Goal: Task Accomplishment & Management: Manage account settings

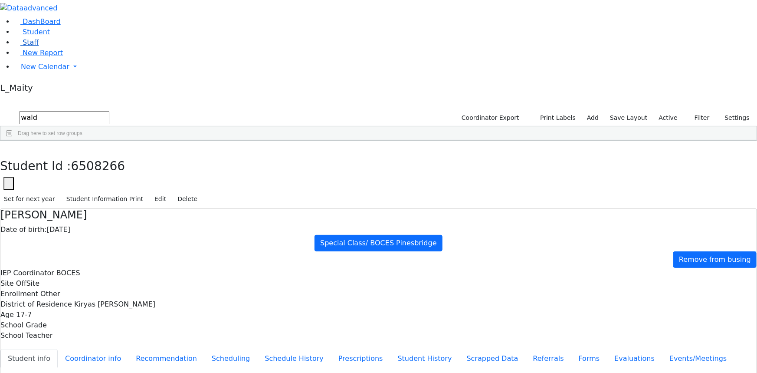
scroll to position [57, 0]
click at [50, 36] on link "Student" at bounding box center [32, 32] width 36 height 8
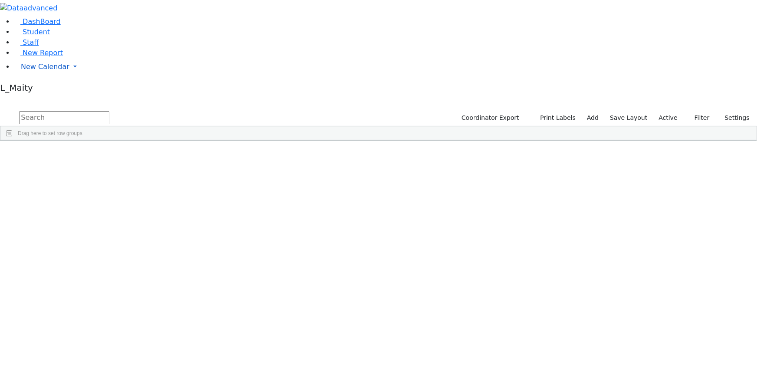
click at [36, 71] on span "New Calendar" at bounding box center [45, 66] width 49 height 8
click at [41, 98] on span "Unscheduled Student Report" at bounding box center [71, 94] width 100 height 8
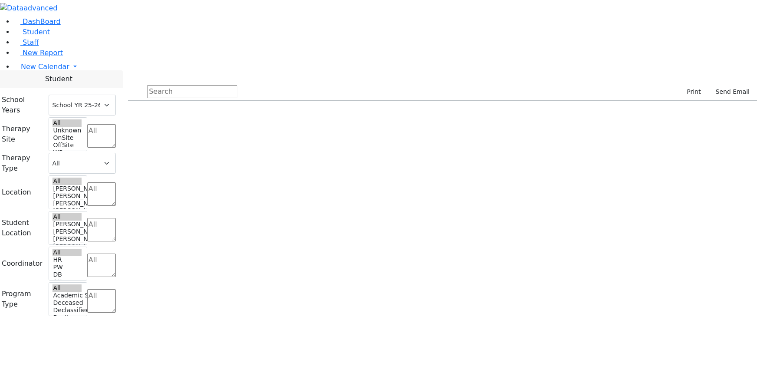
select select "212"
click at [50, 71] on span "New Calendar" at bounding box center [45, 66] width 49 height 8
click at [65, 96] on aside "DashBoard Student Staff New Report New Calendar Calendar" at bounding box center [378, 48] width 757 height 96
click at [38, 71] on span "New Calendar" at bounding box center [45, 66] width 49 height 8
click at [43, 88] on span "Calendar" at bounding box center [34, 84] width 31 height 8
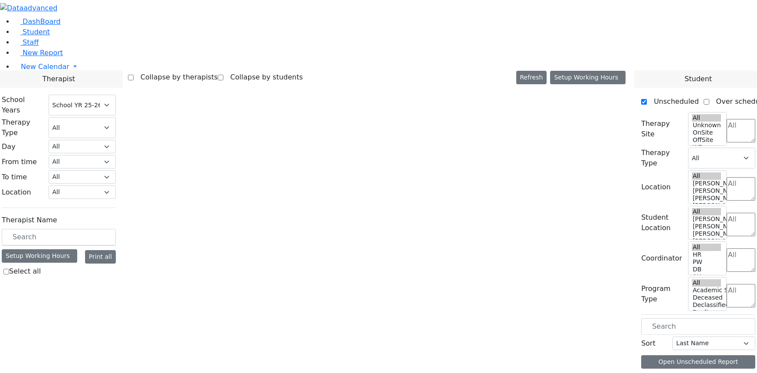
select select "212"
select select "6"
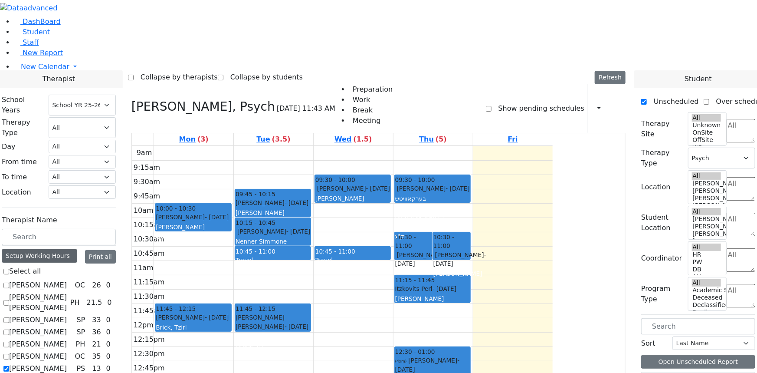
click at [77, 249] on div "Setup Working Hours" at bounding box center [39, 255] width 75 height 13
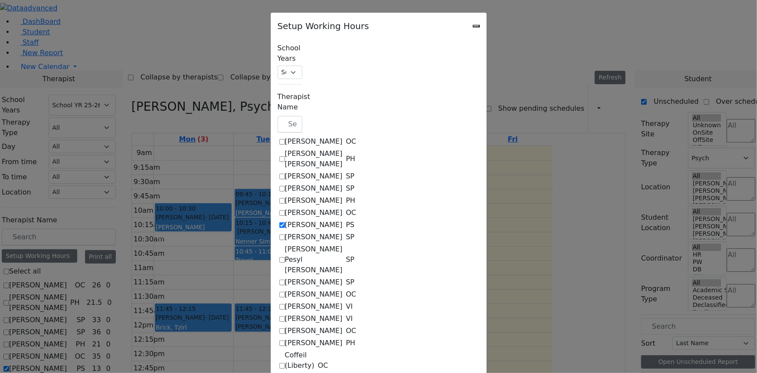
checkbox input "true"
select select "09:00:00"
select select "15:00:00"
select select "1"
select select "15:00:00"
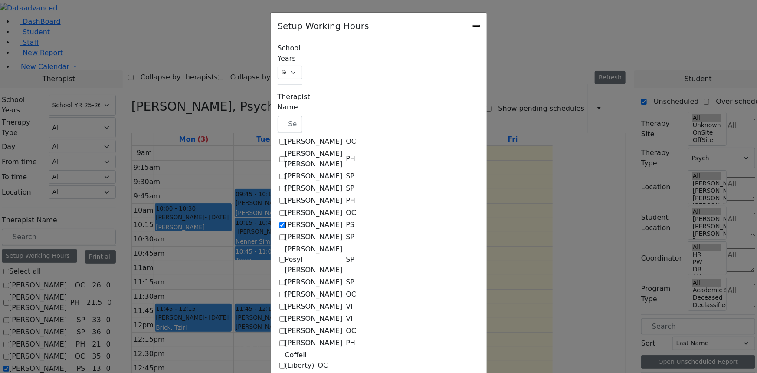
select select "19:00:00"
select select "09:00:00"
select select "15:00:00"
select select "1"
select select "15:00:00"
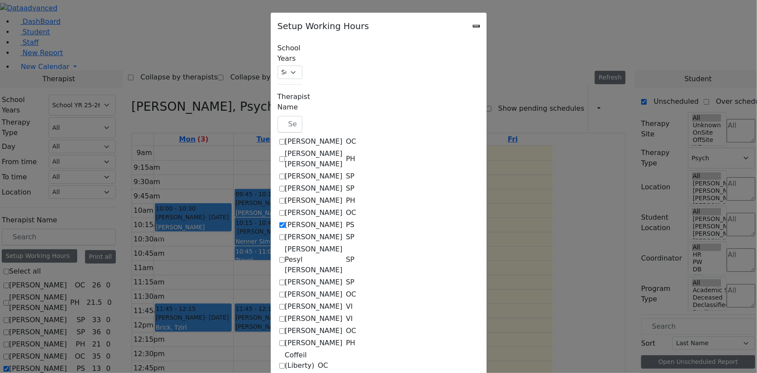
select select "19:00:00"
select select "09:00:00"
select select "15:00:00"
select select "1"
select select "15:00:00"
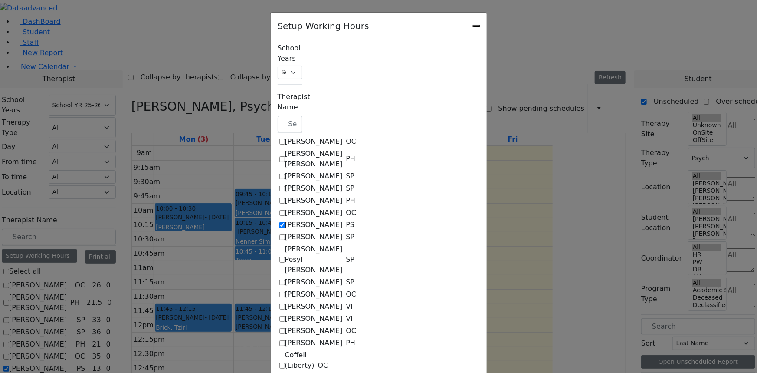
select select "19:00:00"
select select "09:00:00"
select select "15:00:00"
select select "1"
select select "15:00:00"
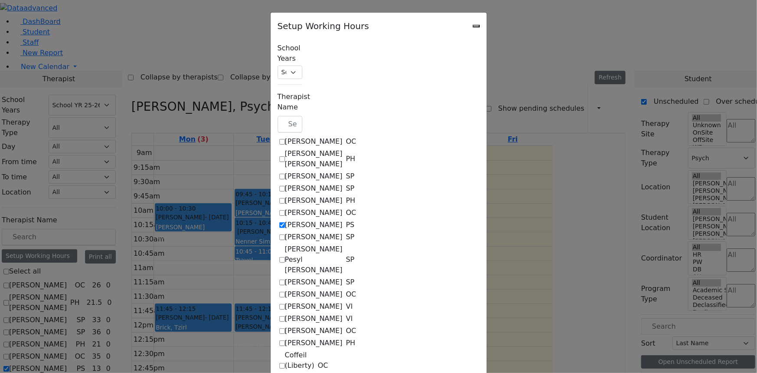
select select "19:00:00"
select select "09:00:00"
select select "15:00:00"
select select "1"
select select "15:00:00"
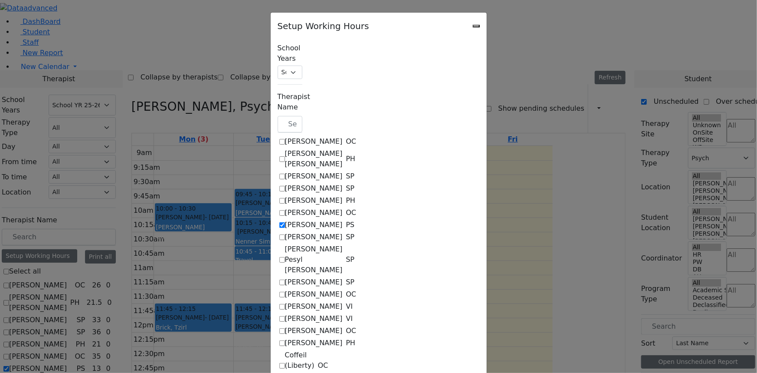
select select "19:00:00"
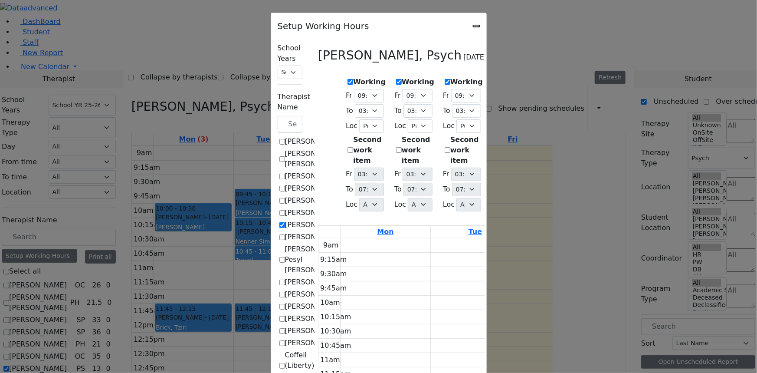
click at [285, 219] on label "[PERSON_NAME]" at bounding box center [314, 224] width 58 height 10
click at [279, 222] on input "[PERSON_NAME]" at bounding box center [282, 225] width 6 height 6
checkbox input "false"
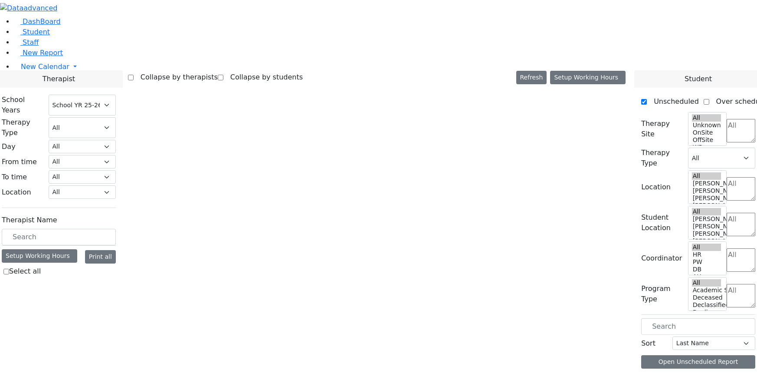
select select "212"
select select "6"
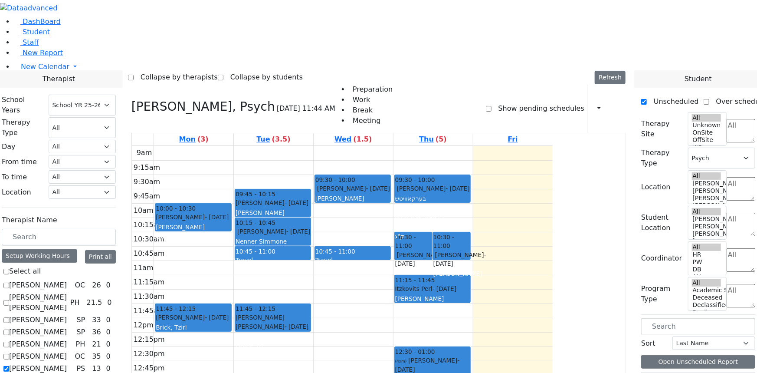
click at [67, 363] on label "[PERSON_NAME]" at bounding box center [38, 368] width 58 height 10
click at [9, 366] on input "[PERSON_NAME]" at bounding box center [6, 369] width 6 height 6
checkbox input "false"
select select
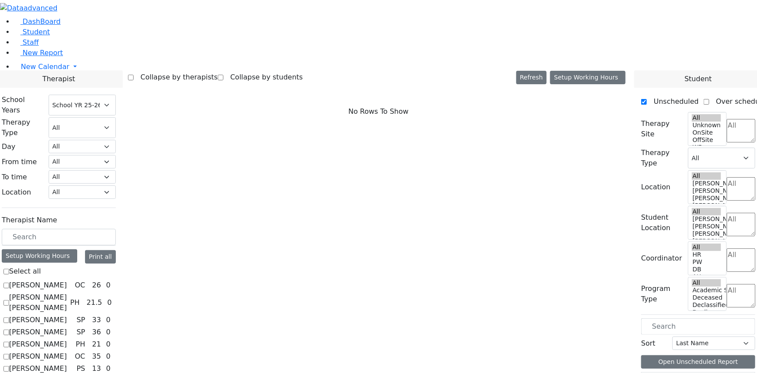
scroll to position [39, 0]
click at [77, 249] on div "Setup Working Hours" at bounding box center [39, 255] width 75 height 13
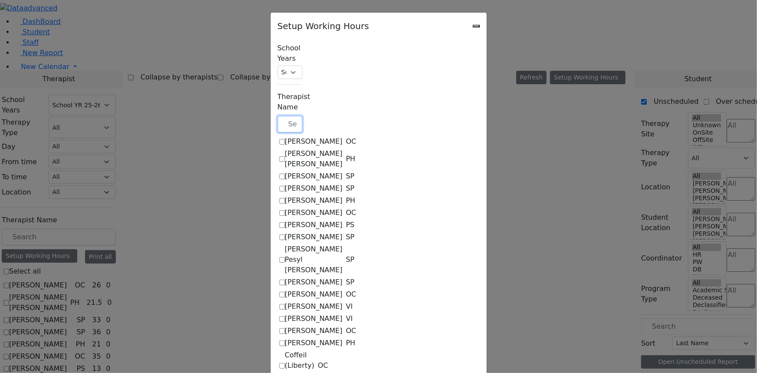
click at [278, 116] on input "text" at bounding box center [290, 124] width 25 height 16
type input "b"
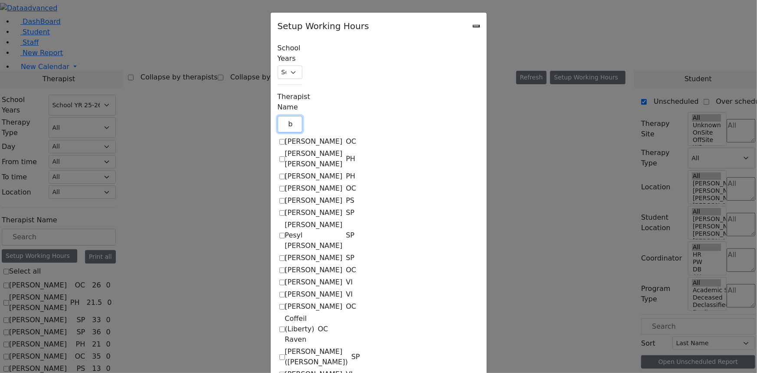
scroll to position [0, 0]
click at [278, 116] on input "b" at bounding box center [290, 124] width 25 height 16
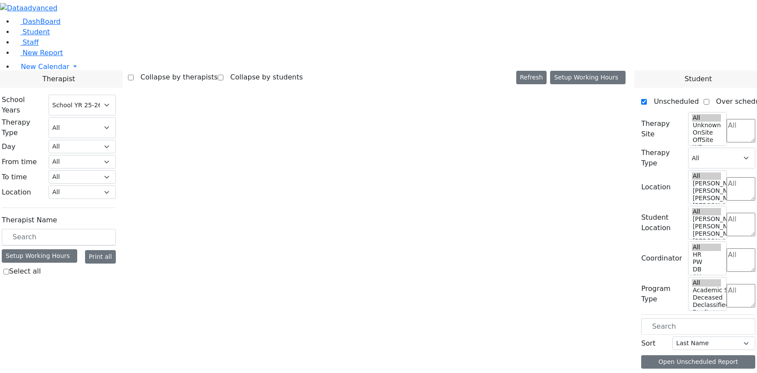
select select "212"
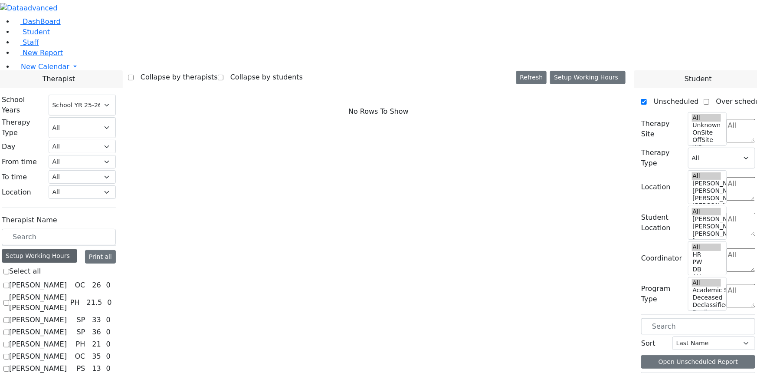
click at [77, 249] on div "Setup Working Hours" at bounding box center [39, 255] width 75 height 13
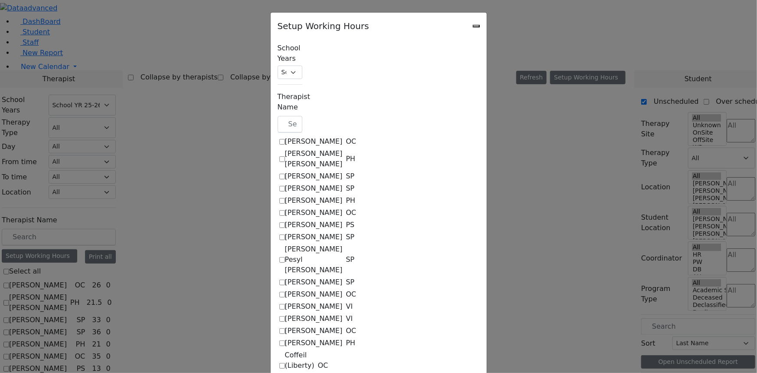
scroll to position [39, 0]
checkbox input "true"
select select "19:00:00"
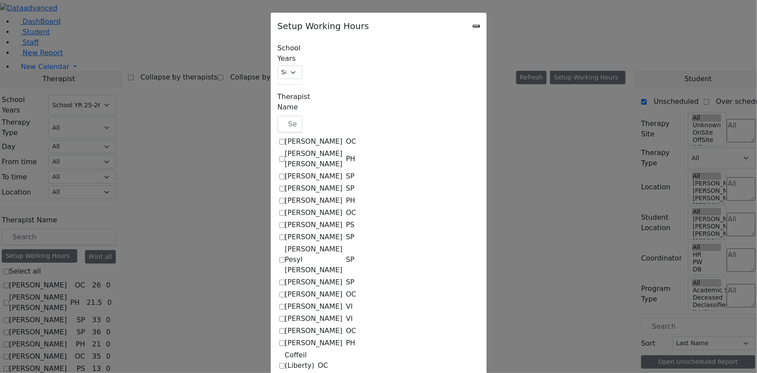
select select "19:00:00"
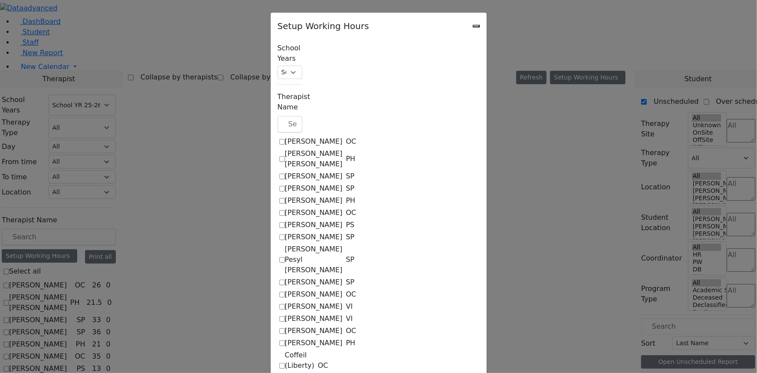
select select "19:00:00"
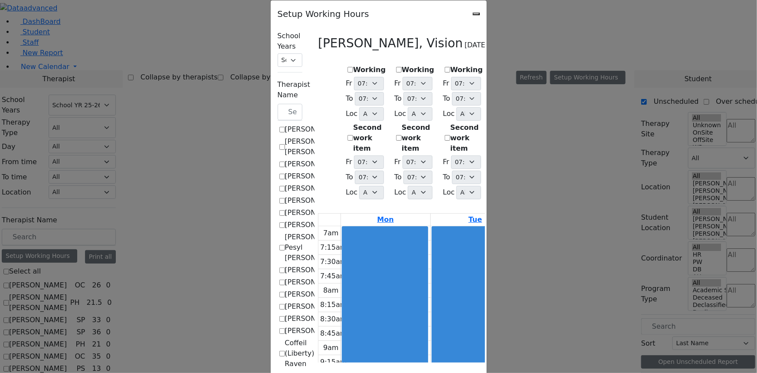
scroll to position [0, 0]
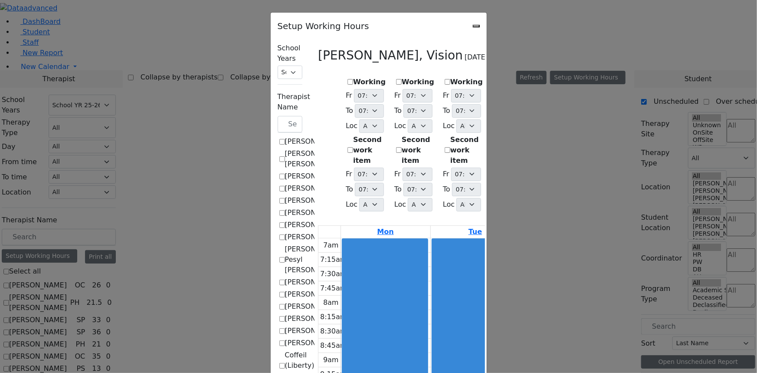
click at [353, 78] on label "Working" at bounding box center [369, 82] width 33 height 10
click at [347, 79] on input "Working" at bounding box center [350, 82] width 6 height 6
checkbox input "true"
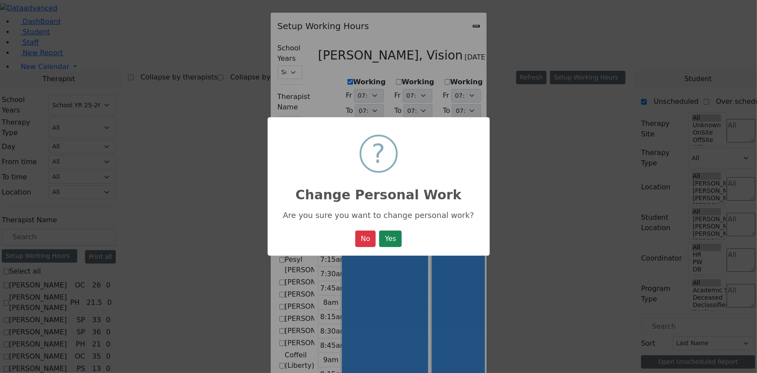
click at [390, 239] on button "Yes" at bounding box center [390, 238] width 23 height 16
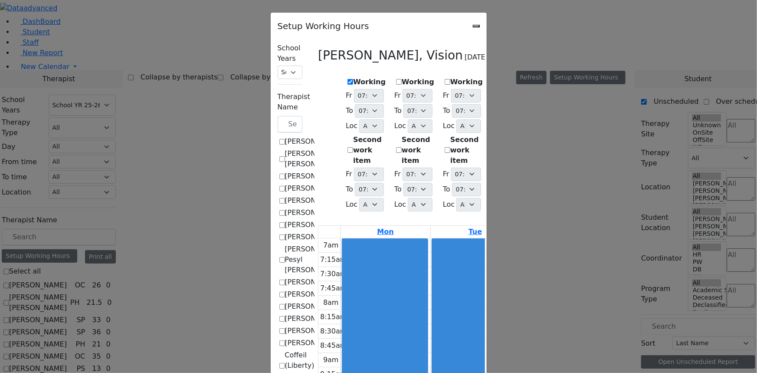
select select "19:00:00"
select select "1"
select select "15:00:00"
select select "19:00:00"
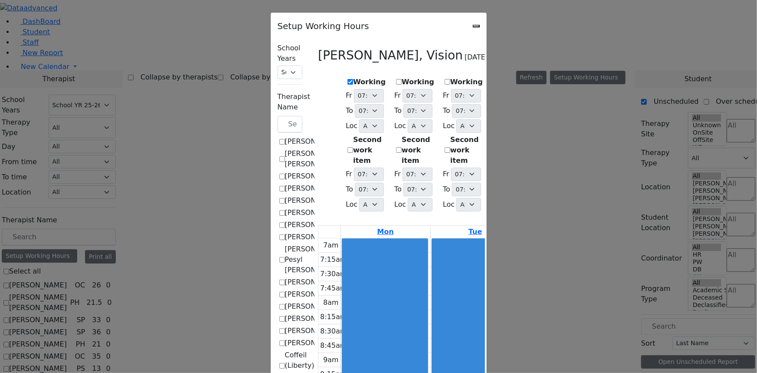
select select "19:00:00"
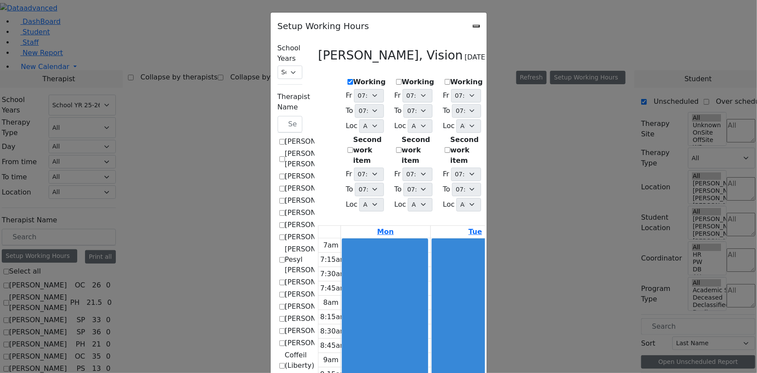
select select "19:00:00"
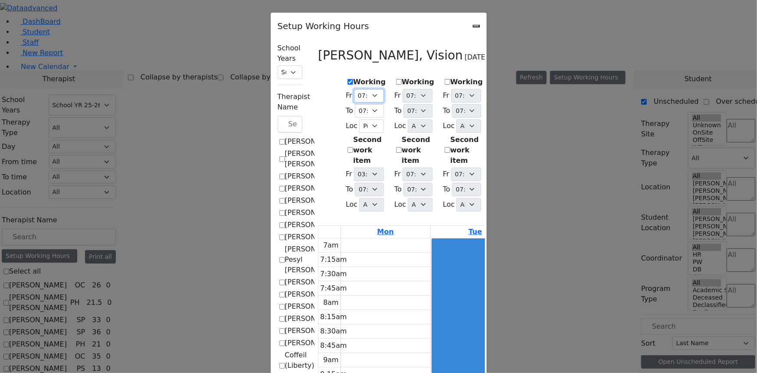
click at [354, 89] on select "07:00 AM 07:15 AM 07:30 AM 07:45 AM 08:00 AM 08:15 AM 08:30 AM 08:45 AM 09:00 A…" at bounding box center [369, 95] width 30 height 13
select select "09:00:00"
click at [354, 89] on select "07:00 AM 07:15 AM 07:30 AM 07:45 AM 08:00 AM 08:15 AM 08:30 AM 08:45 AM 09:00 A…" at bounding box center [369, 95] width 30 height 13
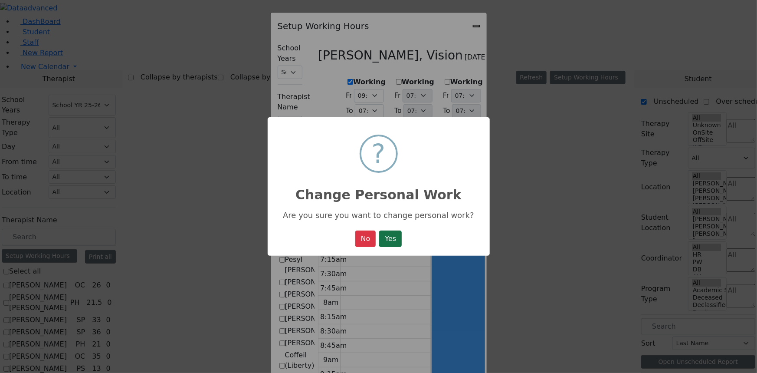
click at [387, 241] on button "Yes" at bounding box center [390, 238] width 23 height 16
select select "09:00:00"
select select "19:00:00"
select select "1"
select select "15:00:00"
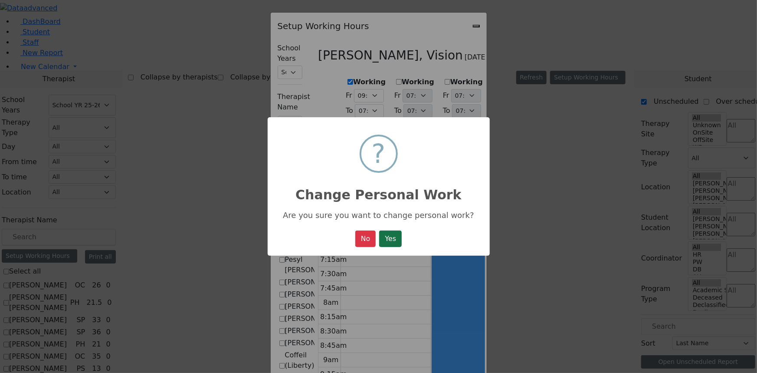
select select "19:00:00"
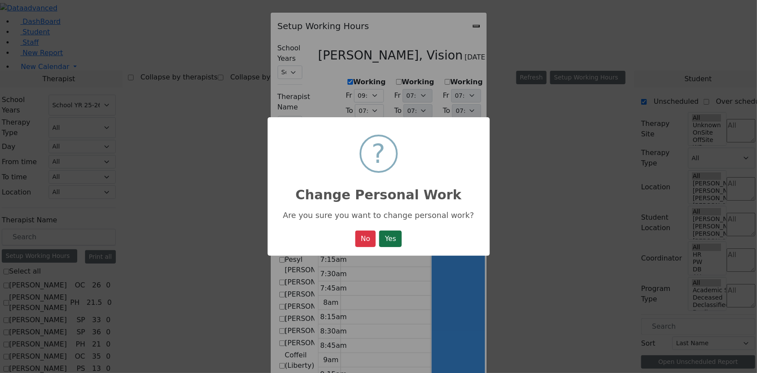
select select "19:00:00"
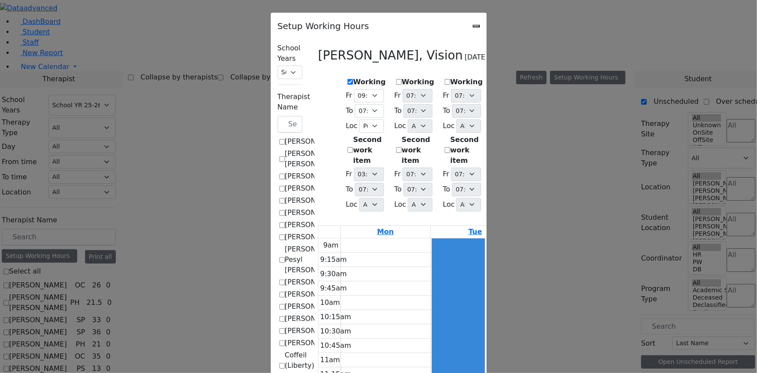
click at [402, 78] on label "Working" at bounding box center [418, 82] width 33 height 10
click at [396, 79] on input "Working" at bounding box center [399, 82] width 6 height 6
checkbox input "true"
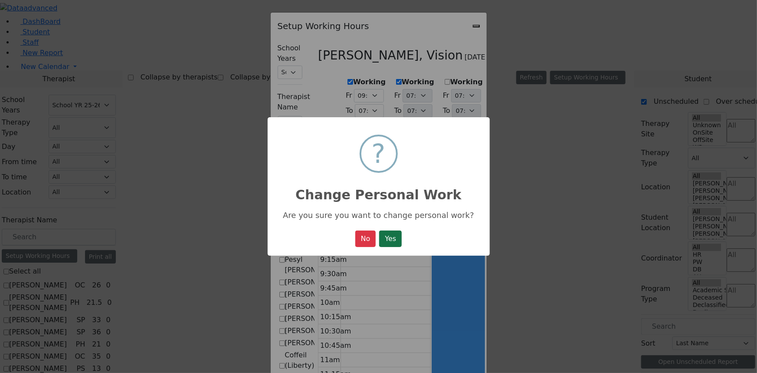
click at [386, 236] on button "Yes" at bounding box center [390, 238] width 23 height 16
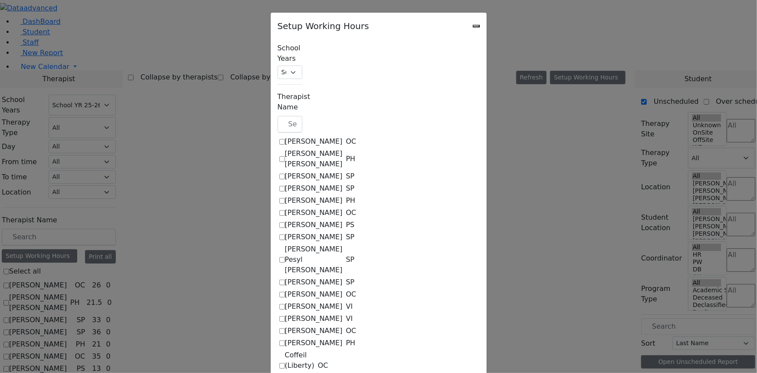
select select "09:00:00"
select select "19:00:00"
select select "1"
select select "15:00:00"
select select "19:00:00"
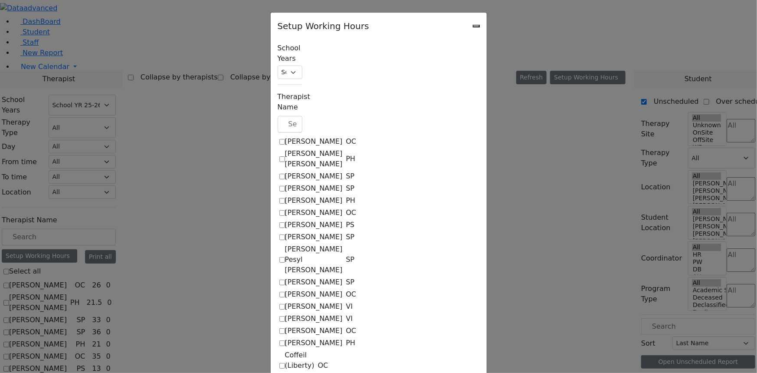
select select "19:00:00"
select select "1"
select select "15:00:00"
select select "19:00:00"
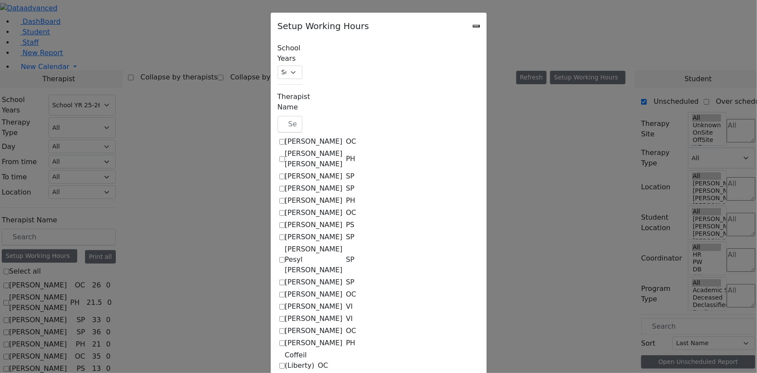
select select "19:00:00"
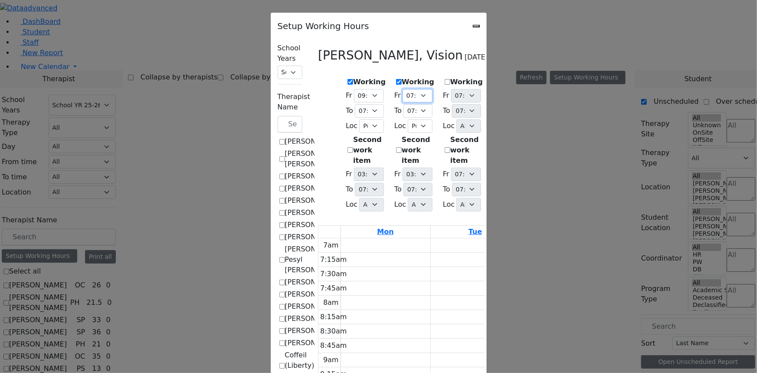
click at [403, 91] on select "07:00 AM 07:15 AM 07:30 AM 07:45 AM 08:00 AM 08:15 AM 08:30 AM 08:45 AM 09:00 A…" at bounding box center [418, 95] width 30 height 13
select select "08:00:00"
click at [403, 89] on select "07:00 AM 07:15 AM 07:30 AM 07:45 AM 08:00 AM 08:15 AM 08:30 AM 08:45 AM 09:00 A…" at bounding box center [418, 95] width 30 height 13
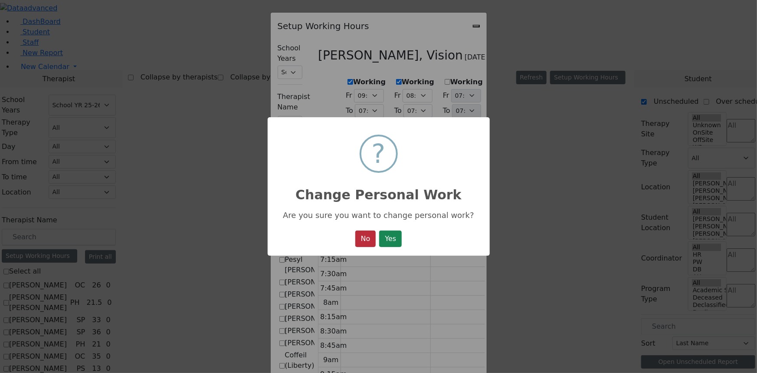
click at [365, 239] on button "No" at bounding box center [365, 238] width 21 height 16
select select "09:00:00"
select select "19:00:00"
select select "1"
select select "15:00:00"
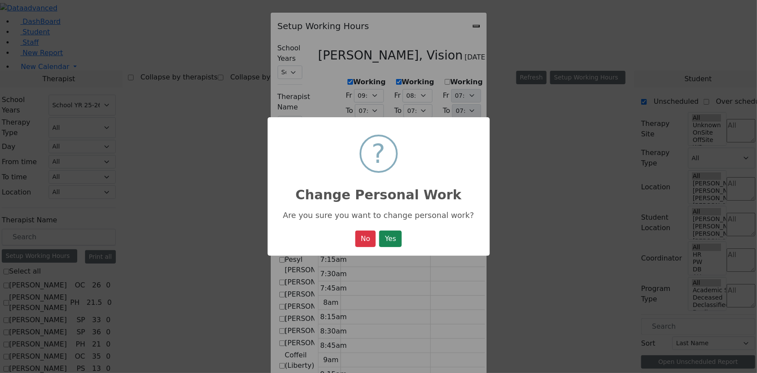
select select "19:00:00"
select select "1"
select select "15:00:00"
select select "19:00:00"
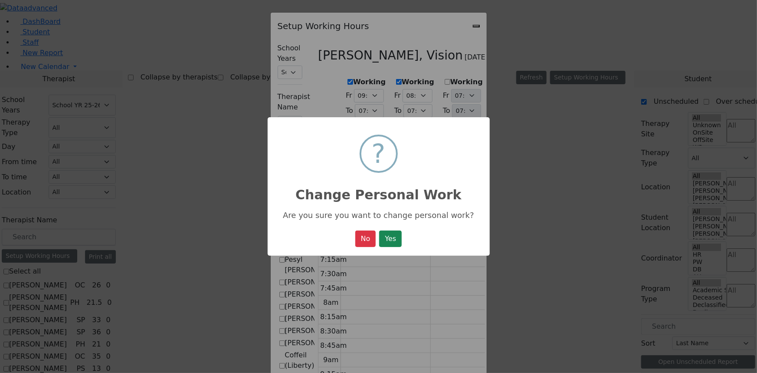
select select "19:00:00"
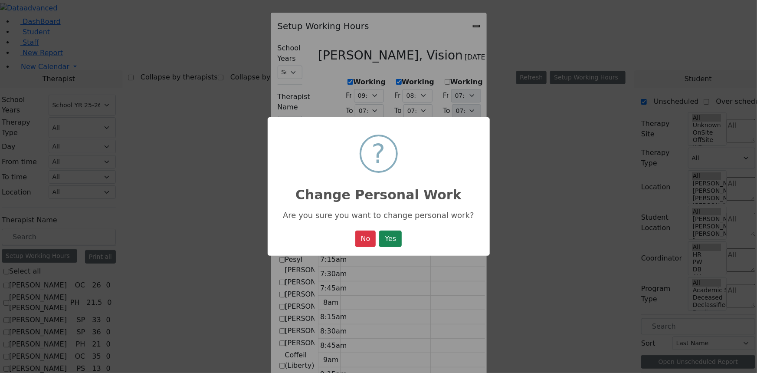
select select "19:00:00"
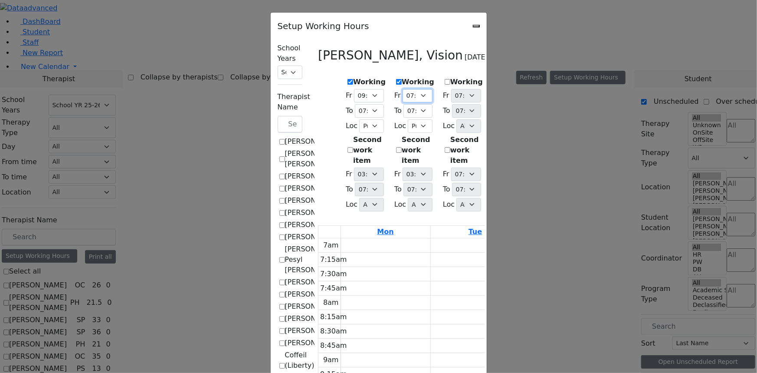
click at [403, 91] on select "07:00 AM 07:15 AM 07:30 AM 07:45 AM 08:00 AM 08:15 AM 08:30 AM 08:45 AM 09:00 A…" at bounding box center [418, 95] width 30 height 13
select select "09:00:00"
click at [403, 89] on select "07:00 AM 07:15 AM 07:30 AM 07:45 AM 08:00 AM 08:15 AM 08:30 AM 08:45 AM 09:00 A…" at bounding box center [418, 95] width 30 height 13
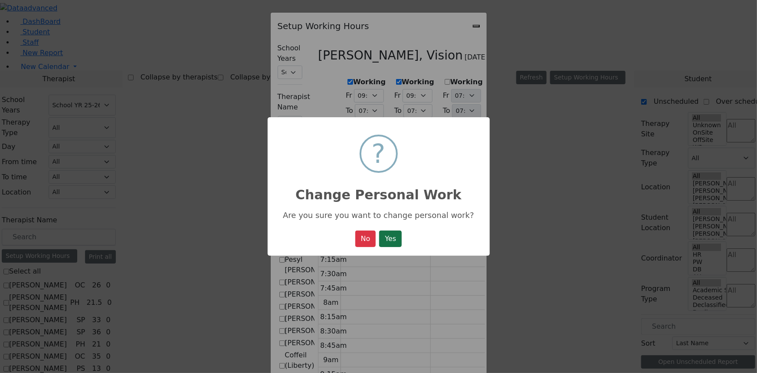
click at [393, 237] on button "Yes" at bounding box center [390, 238] width 23 height 16
select select "09:00:00"
select select "19:00:00"
select select "1"
select select "15:00:00"
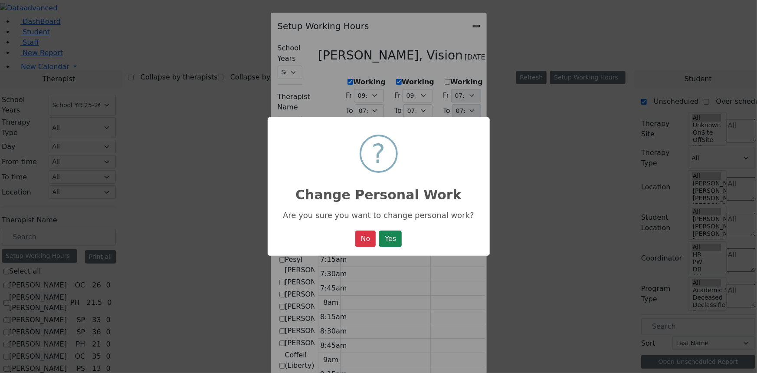
select select "19:00:00"
select select "09:00:00"
select select "19:00:00"
select select "1"
select select "15:00:00"
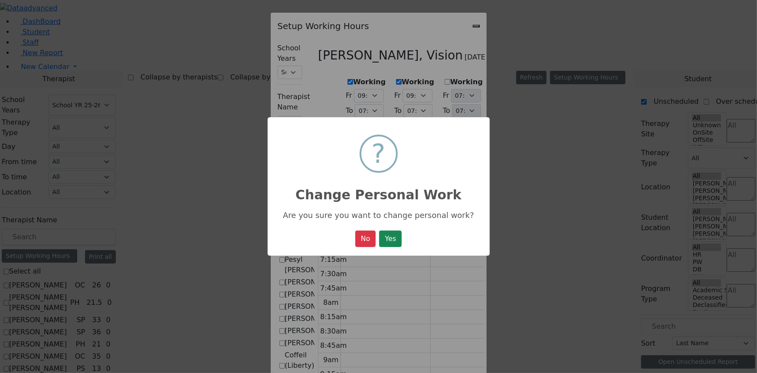
select select "19:00:00"
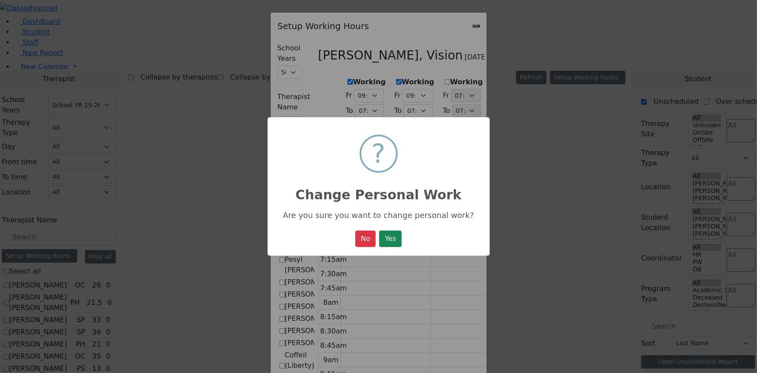
select select "19:00:00"
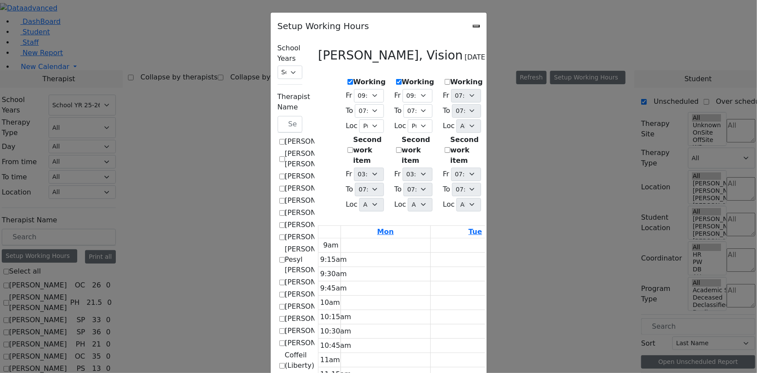
click at [450, 77] on label "Working" at bounding box center [466, 82] width 33 height 10
click at [445, 79] on input "Working" at bounding box center [448, 82] width 6 height 6
checkbox input "true"
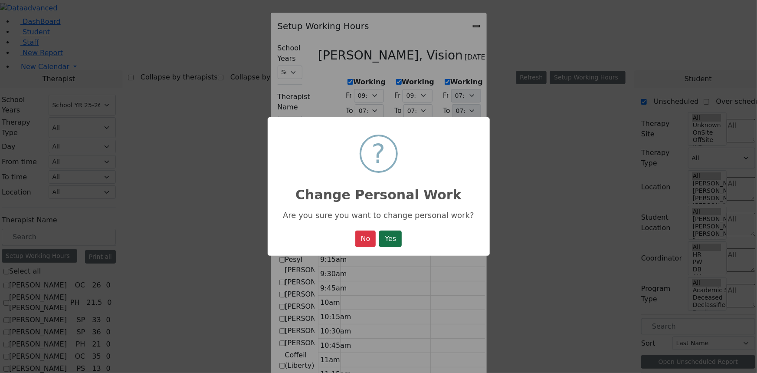
click at [394, 241] on button "Yes" at bounding box center [390, 238] width 23 height 16
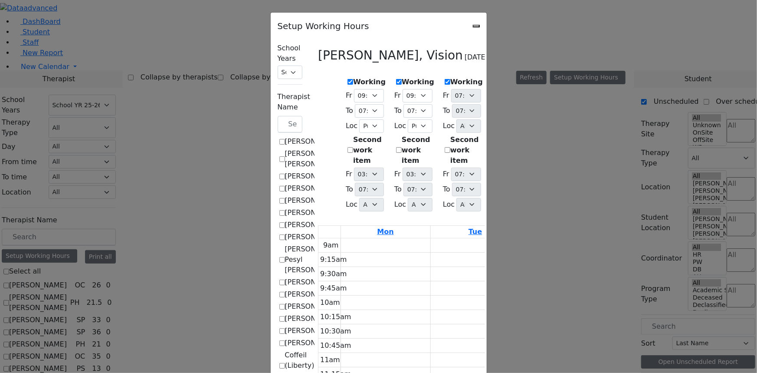
select select "09:00:00"
select select "19:00:00"
select select "1"
select select "15:00:00"
select select "19:00:00"
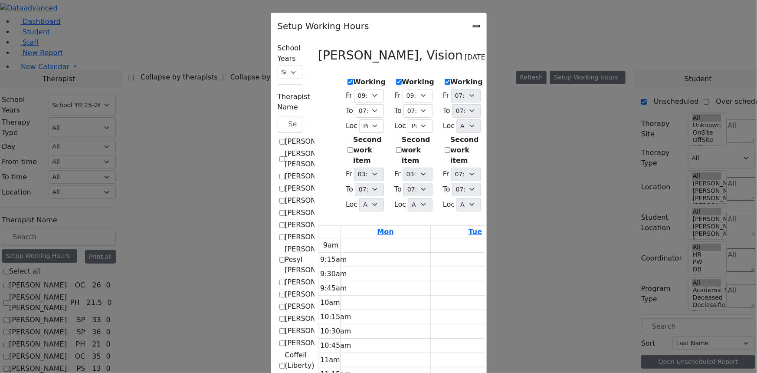
select select "09:00:00"
select select "19:00:00"
select select "1"
select select "15:00:00"
select select "19:00:00"
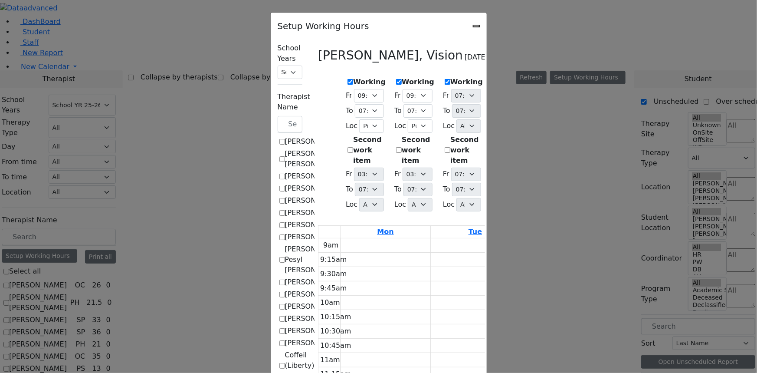
select select "19:00:00"
select select "1"
select select "15:00:00"
select select "19:00:00"
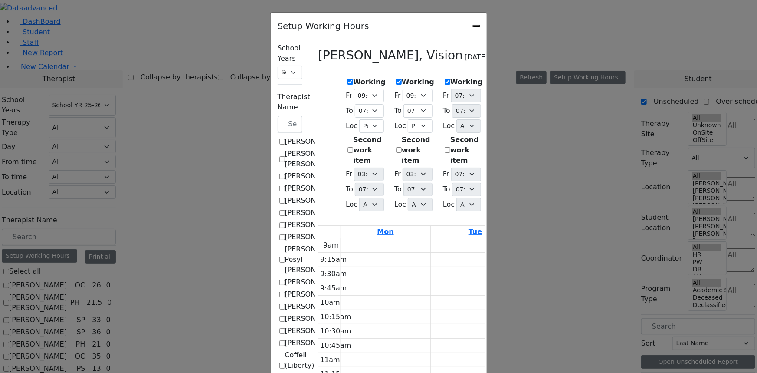
select select "19:00:00"
click at [458, 92] on select "07:00 AM 07:15 AM 07:30 AM 07:45 AM 08:00 AM 08:15 AM 08:30 AM 08:45 AM 09:00 A…" at bounding box center [466, 95] width 30 height 13
select select "09:00:00"
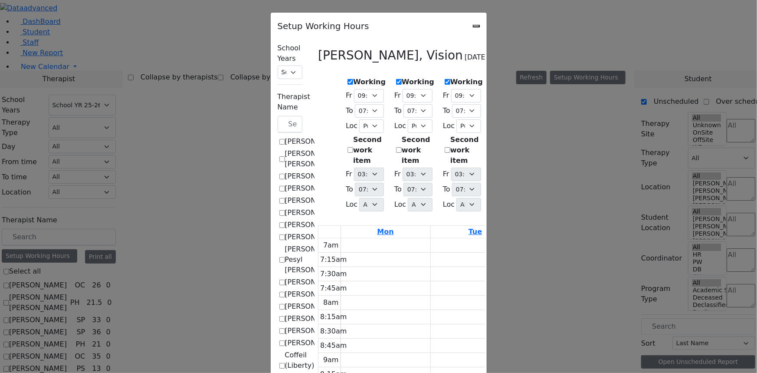
click at [451, 89] on select "07:00 AM 07:15 AM 07:30 AM 07:45 AM 08:00 AM 08:15 AM 08:30 AM 08:45 AM 09:00 A…" at bounding box center [466, 95] width 30 height 13
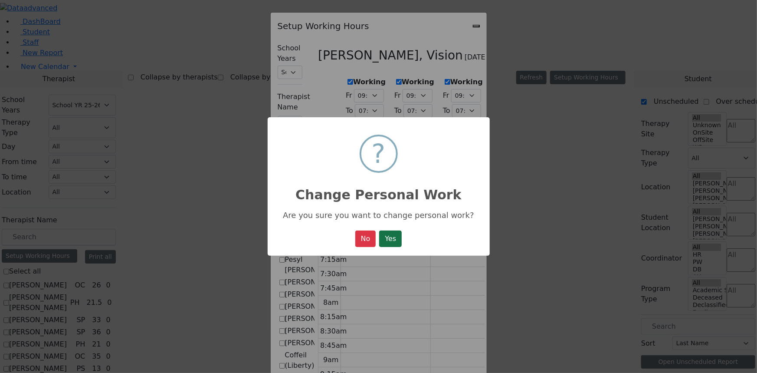
click at [390, 240] on button "Yes" at bounding box center [390, 238] width 23 height 16
select select "09:00:00"
select select "19:00:00"
select select "1"
select select "15:00:00"
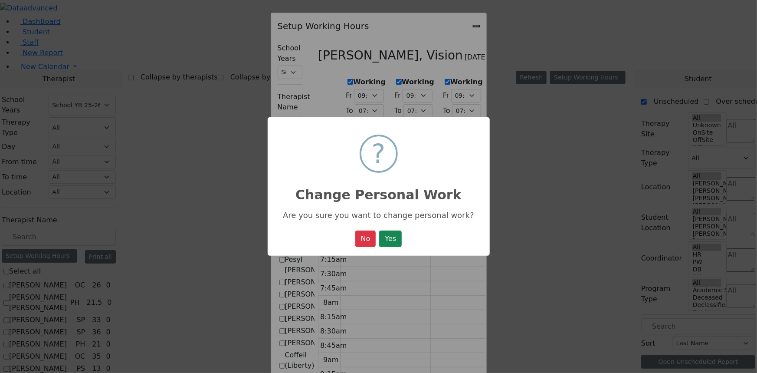
select select "19:00:00"
select select "09:00:00"
select select "19:00:00"
select select "1"
select select "15:00:00"
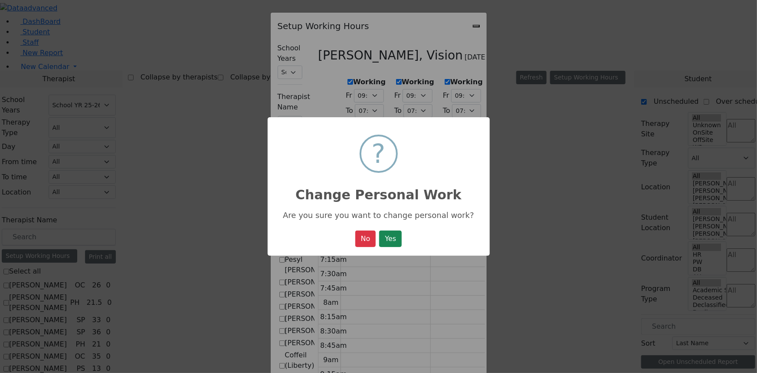
select select "19:00:00"
select select "09:00:00"
select select "19:00:00"
select select "1"
select select "15:00:00"
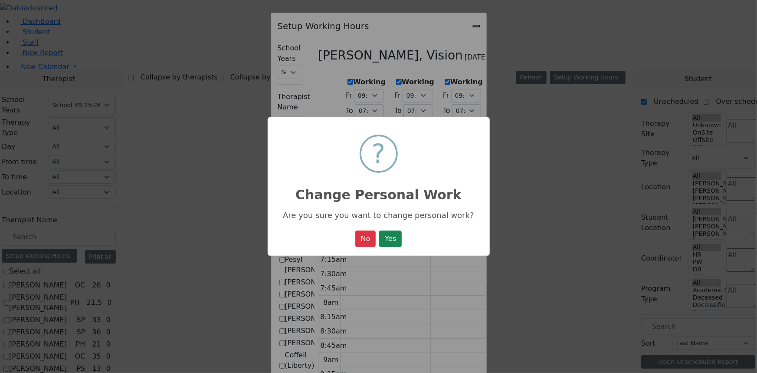
select select "19:00:00"
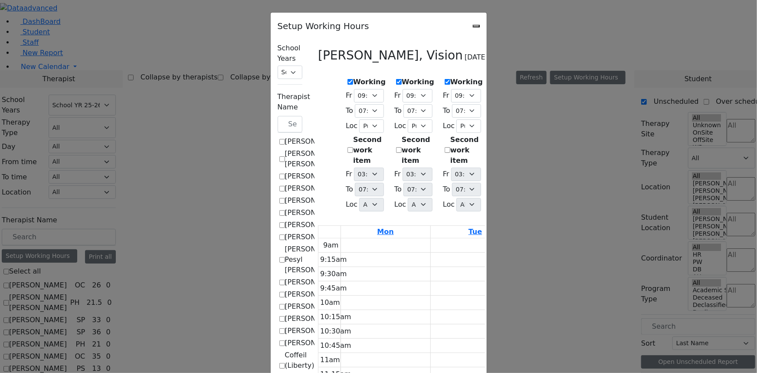
click at [499, 77] on label "Working" at bounding box center [515, 82] width 33 height 10
click at [493, 79] on input "Working" at bounding box center [496, 82] width 6 height 6
checkbox input "true"
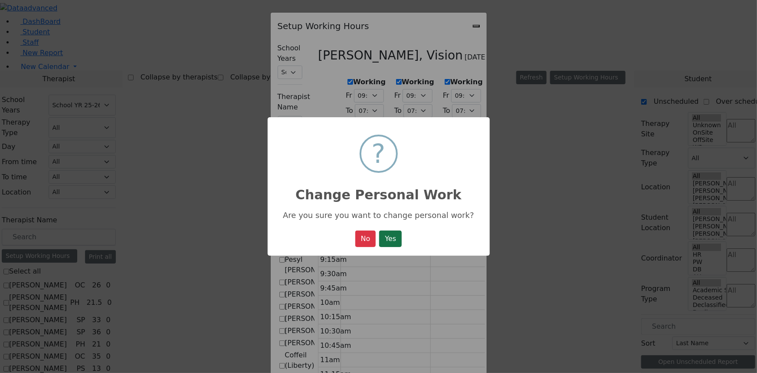
click at [395, 242] on button "Yes" at bounding box center [390, 238] width 23 height 16
select select "09:00:00"
select select "19:00:00"
select select "1"
select select "15:00:00"
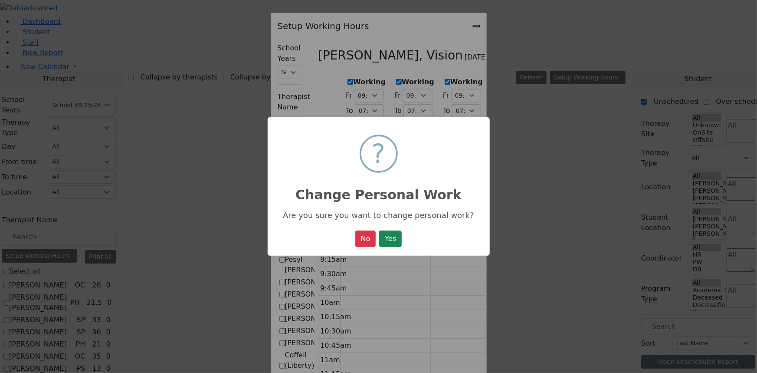
select select "19:00:00"
select select "09:00:00"
select select "19:00:00"
select select "1"
select select "15:00:00"
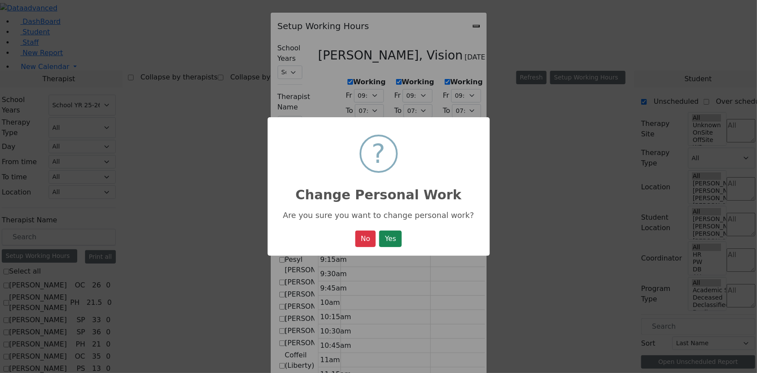
select select "19:00:00"
select select "09:00:00"
select select "19:00:00"
select select "1"
select select "15:00:00"
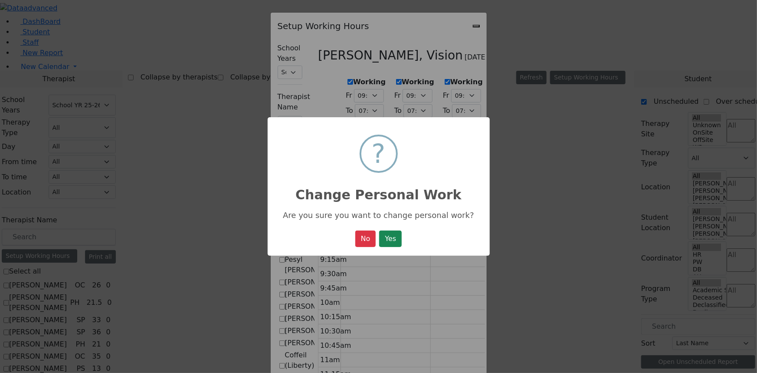
select select "19:00:00"
select select "1"
select select "15:00:00"
select select "19:00:00"
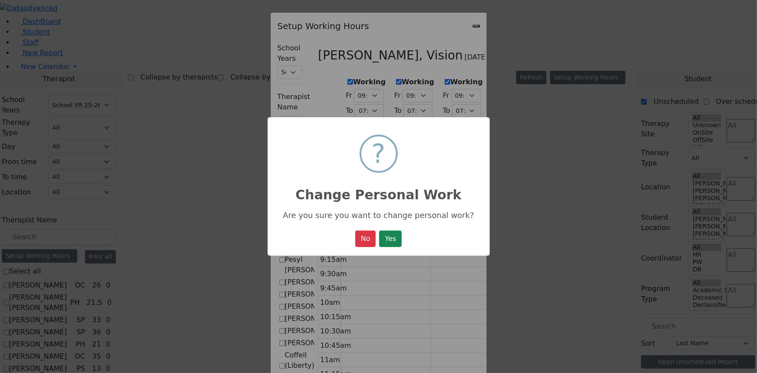
select select "19:00:00"
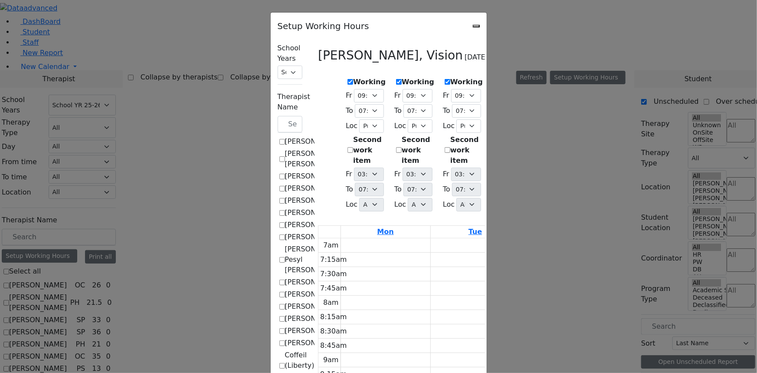
click at [514, 92] on select "07:00 AM 07:15 AM 07:30 AM 07:45 AM 08:00 AM 08:15 AM 08:30 AM 08:45 AM 09:00 A…" at bounding box center [515, 95] width 30 height 13
select select "09:00:00"
click at [500, 89] on select "07:00 AM 07:15 AM 07:30 AM 07:45 AM 08:00 AM 08:15 AM 08:30 AM 08:45 AM 09:00 A…" at bounding box center [515, 95] width 30 height 13
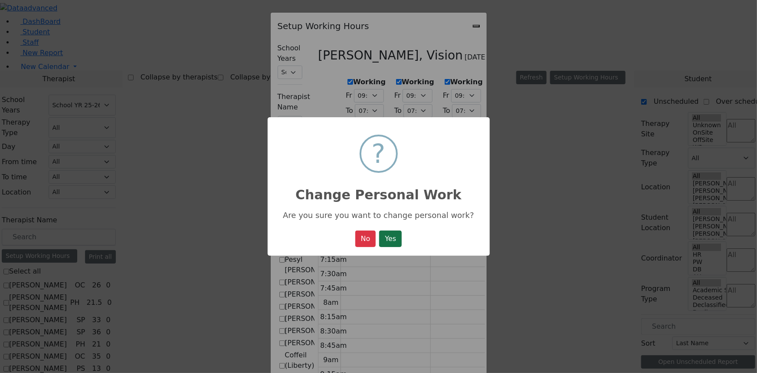
click at [396, 243] on button "Yes" at bounding box center [390, 238] width 23 height 16
select select "09:00:00"
select select "19:00:00"
select select "1"
select select "15:00:00"
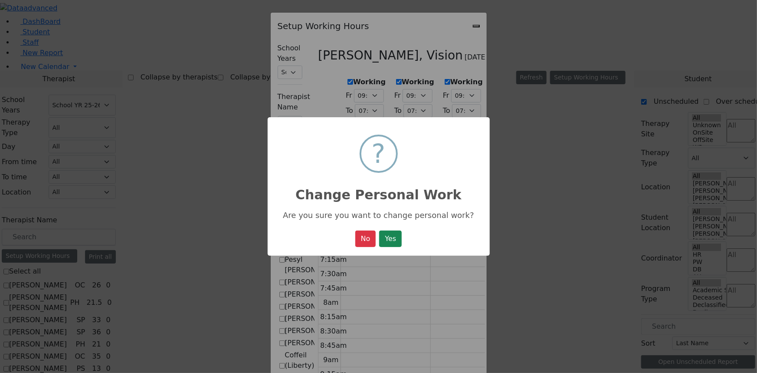
select select "19:00:00"
select select "09:00:00"
select select "19:00:00"
select select "1"
select select "15:00:00"
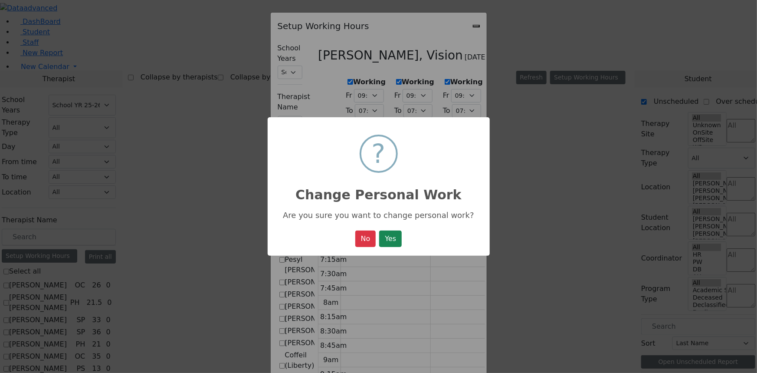
select select "19:00:00"
select select "09:00:00"
select select "19:00:00"
select select "1"
select select "15:00:00"
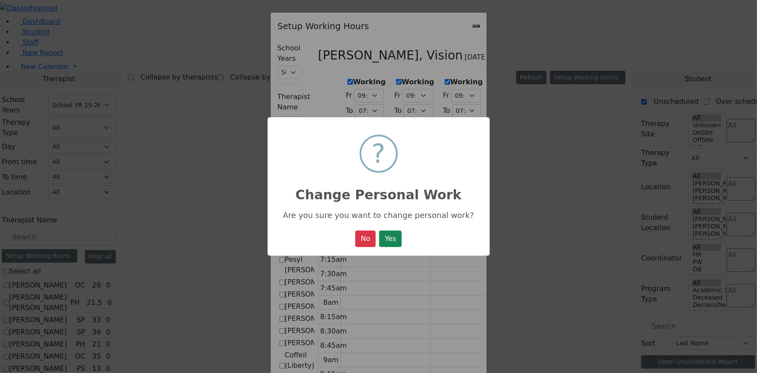
select select "19:00:00"
select select "09:00:00"
select select "19:00:00"
select select "1"
select select "15:00:00"
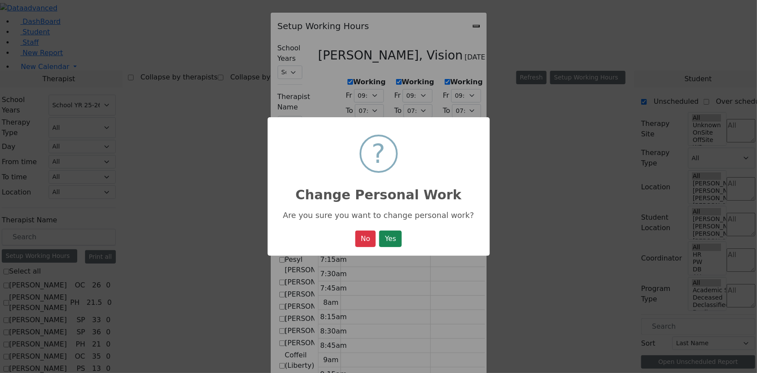
select select "19:00:00"
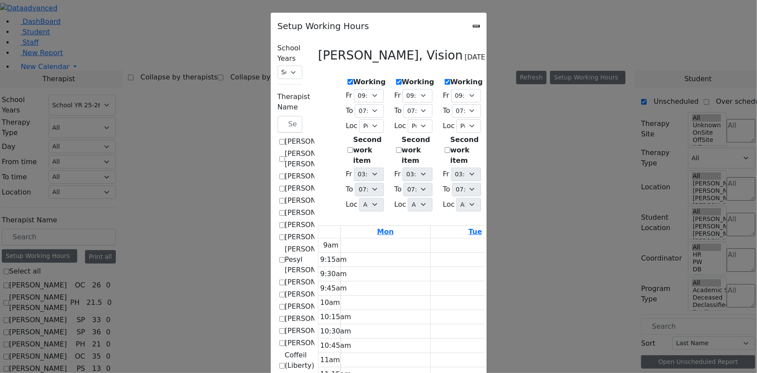
click at [580, 77] on label "Working" at bounding box center [563, 82] width 33 height 10
click at [547, 79] on input "Working" at bounding box center [545, 82] width 6 height 6
checkbox input "true"
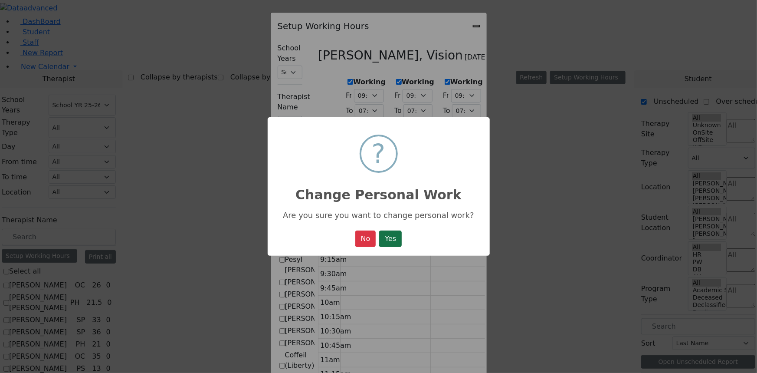
click at [390, 244] on button "Yes" at bounding box center [390, 238] width 23 height 16
select select "09:00:00"
select select "19:00:00"
select select "1"
select select "15:00:00"
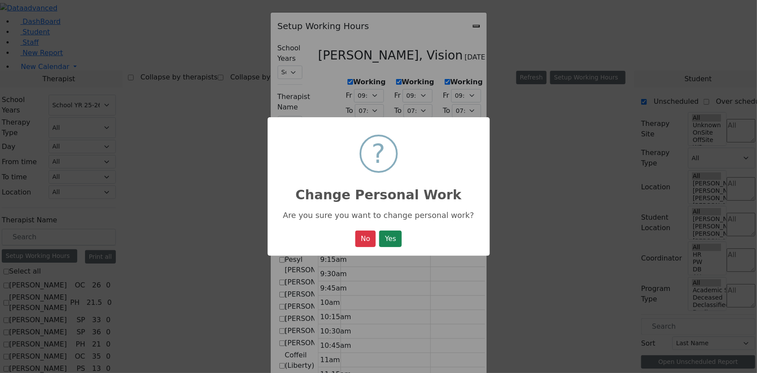
select select "19:00:00"
select select "09:00:00"
select select "19:00:00"
select select "1"
select select "15:00:00"
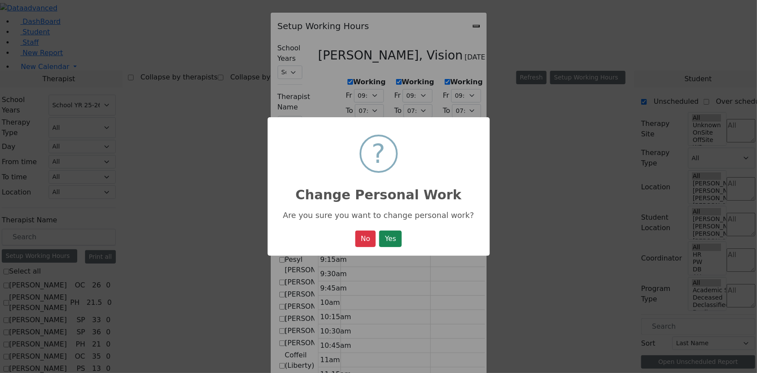
select select "19:00:00"
select select "09:00:00"
select select "19:00:00"
select select "1"
select select "15:00:00"
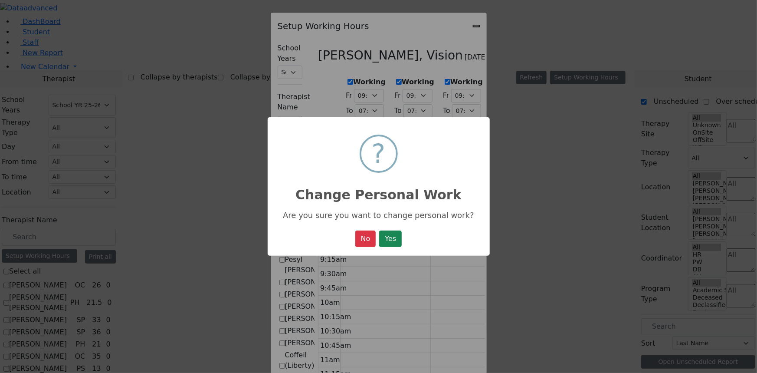
select select "19:00:00"
select select "09:00:00"
select select "19:00:00"
select select "1"
select select "15:00:00"
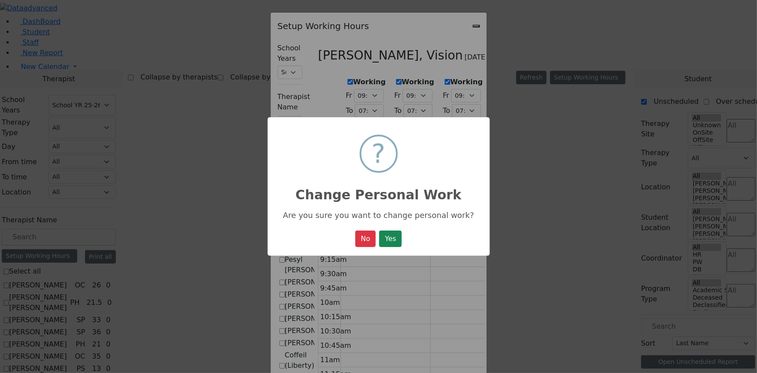
select select "19:00:00"
select select "1"
select select "15:00:00"
select select "19:00:00"
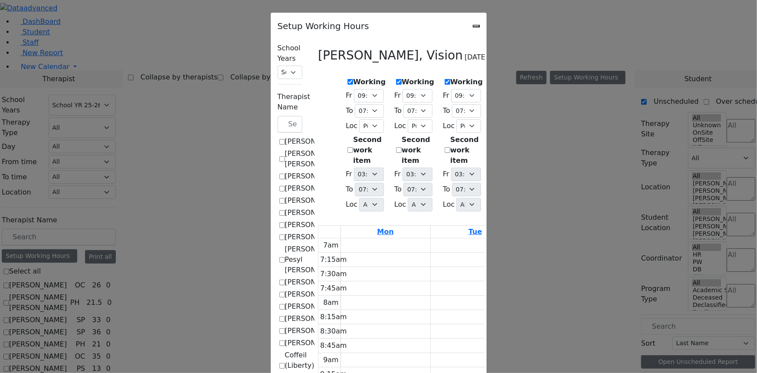
click at [578, 90] on select "07:00 AM 07:15 AM 07:30 AM 07:45 AM 08:00 AM 08:15 AM 08:30 AM 08:45 AM 09:00 A…" at bounding box center [563, 95] width 30 height 13
select select "09:00:00"
click at [578, 89] on select "07:00 AM 07:15 AM 07:30 AM 07:45 AM 08:00 AM 08:15 AM 08:30 AM 08:45 AM 09:00 A…" at bounding box center [563, 95] width 30 height 13
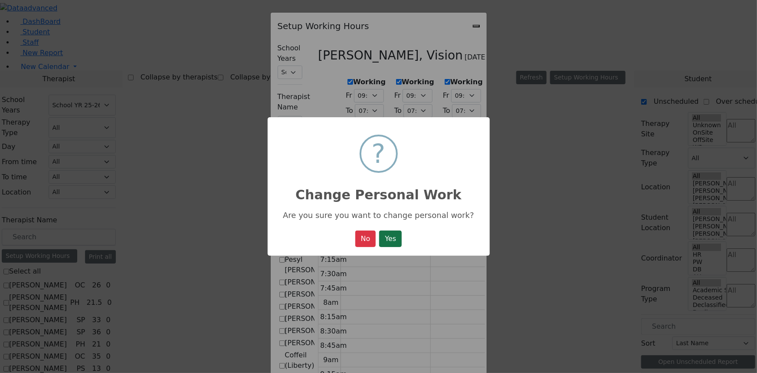
click at [394, 240] on button "Yes" at bounding box center [390, 238] width 23 height 16
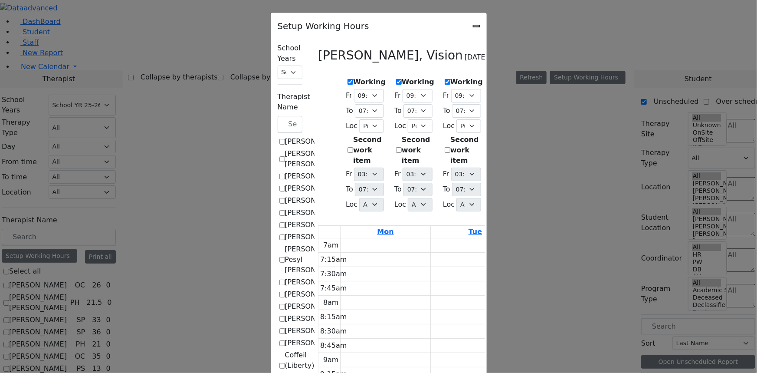
select select "09:00:00"
click at [578, 105] on select "07:15 AM 07:30 AM 07:45 AM 08:00 AM 08:15 AM 08:30 AM 08:45 AM 09:00 AM 09:15 A…" at bounding box center [563, 110] width 29 height 13
click at [578, 104] on select "07:15 AM 07:30 AM 07:45 AM 08:00 AM 08:15 AM 08:30 AM 08:45 AM 09:00 AM 09:15 A…" at bounding box center [563, 110] width 29 height 13
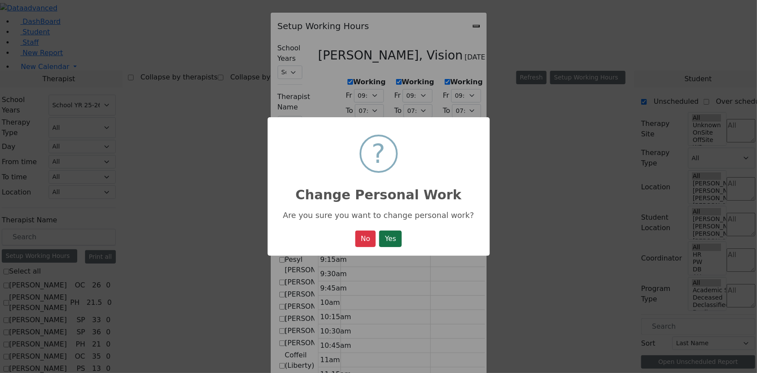
click at [386, 236] on button "Yes" at bounding box center [390, 238] width 23 height 16
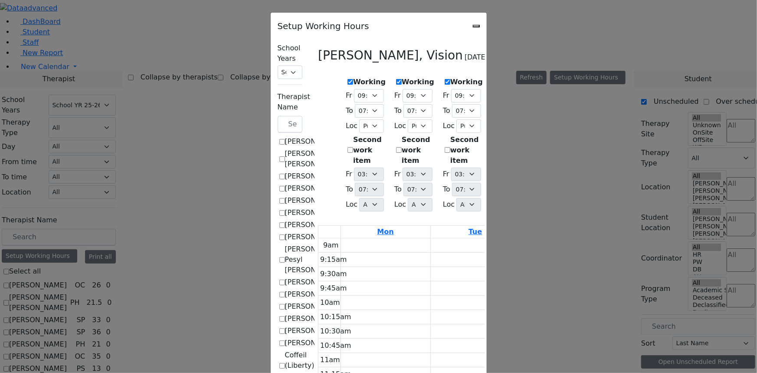
click at [530, 105] on select "07:15 AM 07:30 AM 07:45 AM 08:00 AM 08:15 AM 08:30 AM 08:45 AM 09:00 AM 09:15 A…" at bounding box center [515, 110] width 29 height 13
click at [501, 104] on select "07:15 AM 07:30 AM 07:45 AM 08:00 AM 08:15 AM 08:30 AM 08:45 AM 09:00 AM 09:15 A…" at bounding box center [515, 110] width 29 height 13
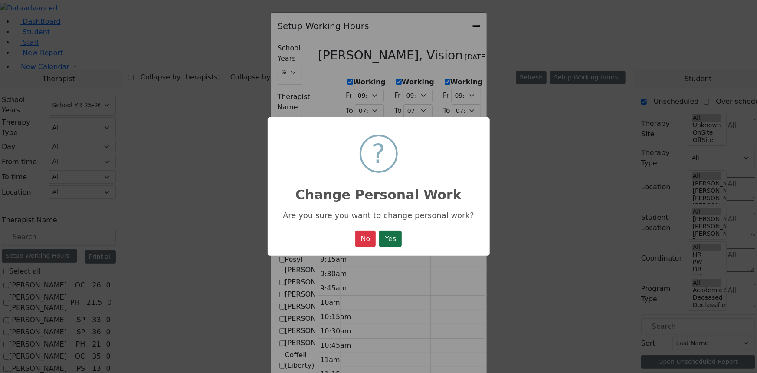
click at [400, 237] on button "Yes" at bounding box center [390, 238] width 23 height 16
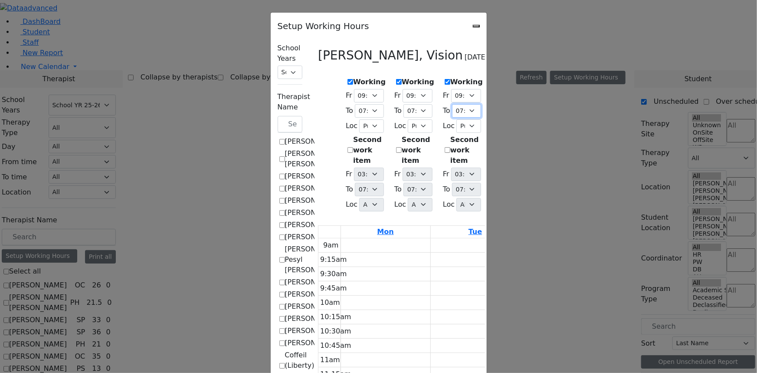
click at [455, 105] on select "07:15 AM 07:30 AM 07:45 AM 08:00 AM 08:15 AM 08:30 AM 08:45 AM 09:00 AM 09:15 A…" at bounding box center [466, 110] width 29 height 13
click at [452, 104] on select "07:15 AM 07:30 AM 07:45 AM 08:00 AM 08:15 AM 08:30 AM 08:45 AM 09:00 AM 09:15 A…" at bounding box center [466, 110] width 29 height 13
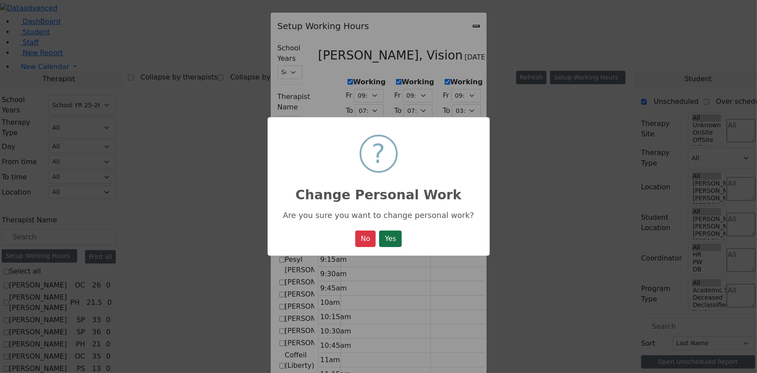
click at [394, 242] on button "Yes" at bounding box center [390, 238] width 23 height 16
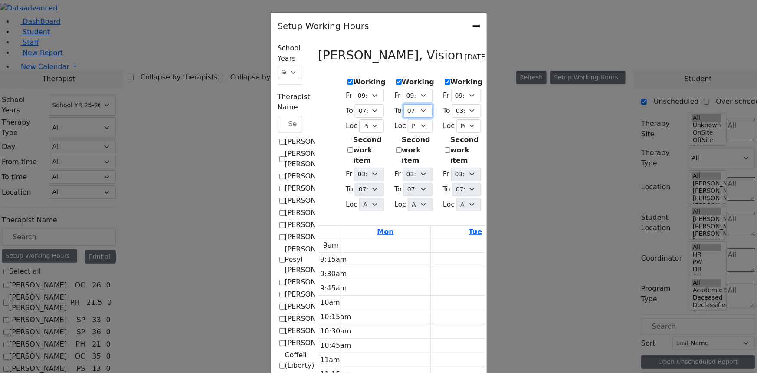
click at [403, 105] on select "07:15 AM 07:30 AM 07:45 AM 08:00 AM 08:15 AM 08:30 AM 08:45 AM 09:00 AM 09:15 A…" at bounding box center [417, 110] width 29 height 13
click at [403, 104] on select "07:15 AM 07:30 AM 07:45 AM 08:00 AM 08:15 AM 08:30 AM 08:45 AM 09:00 AM 09:15 A…" at bounding box center [417, 110] width 29 height 13
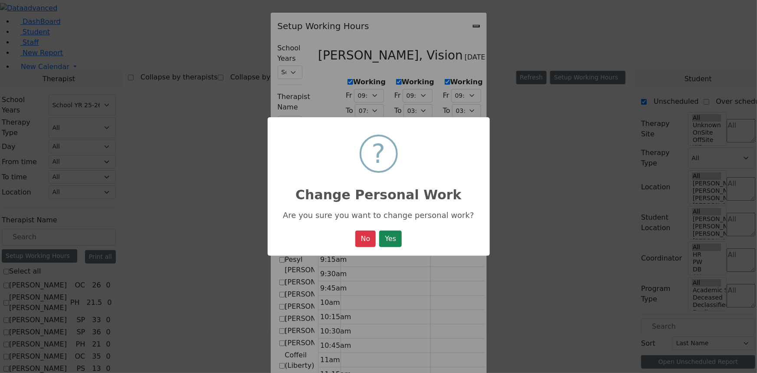
click at [390, 240] on button "Yes" at bounding box center [390, 238] width 23 height 16
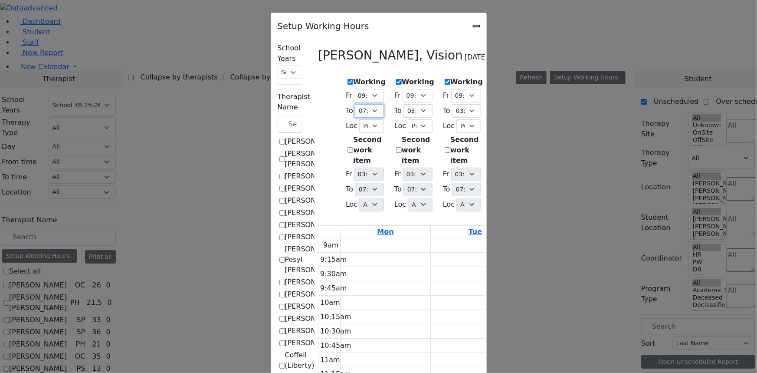
click at [355, 105] on select "07:15 AM 07:30 AM 07:45 AM 08:00 AM 08:15 AM 08:30 AM 08:45 AM 09:00 AM 09:15 A…" at bounding box center [369, 110] width 29 height 13
click at [355, 104] on select "07:15 AM 07:30 AM 07:45 AM 08:00 AM 08:15 AM 08:30 AM 08:45 AM 09:00 AM 09:15 A…" at bounding box center [369, 110] width 29 height 13
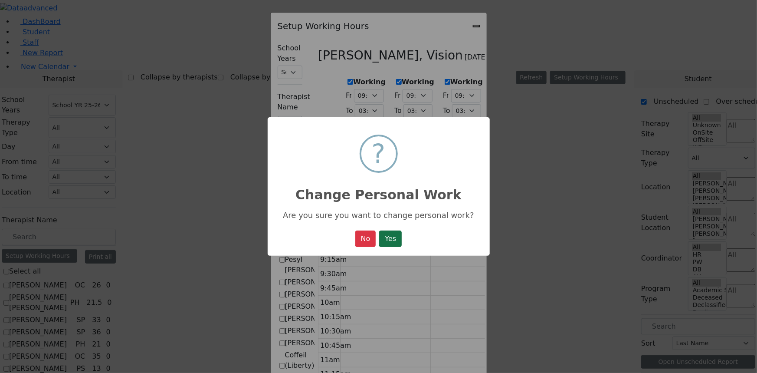
click at [388, 239] on button "Yes" at bounding box center [390, 238] width 23 height 16
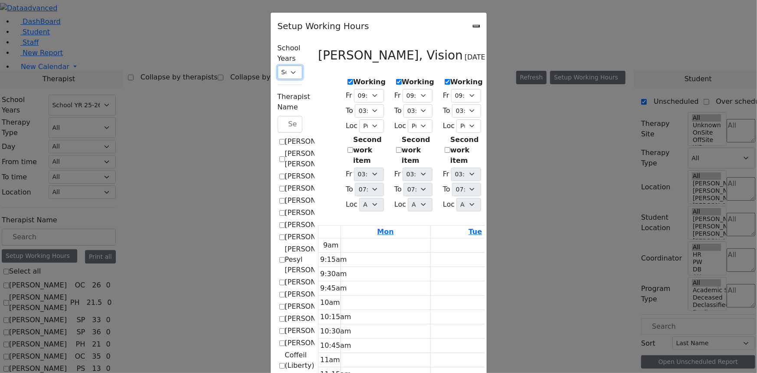
click at [278, 65] on select "Select School YR Summer YR 25 School YR 25-26 Summer YR 25 School YR 24-25 Summ…" at bounding box center [290, 71] width 25 height 13
click at [53, 166] on div "Setup Working Hours School Years Select School YR Summer YR 25 School YR 25-26 …" at bounding box center [378, 186] width 757 height 373
